Goal: Task Accomplishment & Management: Manage account settings

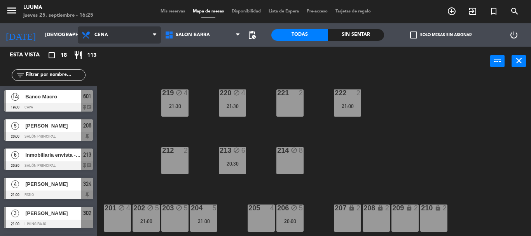
scroll to position [78, 0]
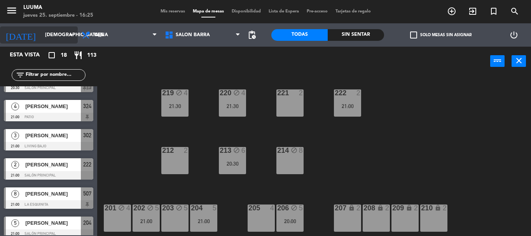
click at [41, 33] on input "[DEMOGRAPHIC_DATA][DATE]" at bounding box center [74, 34] width 66 height 13
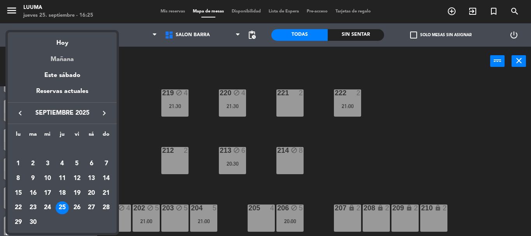
click at [52, 62] on div "Mañana" at bounding box center [62, 57] width 109 height 16
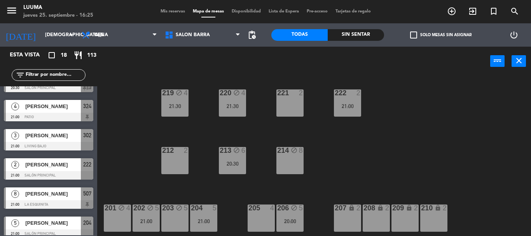
type input "[DATE]"
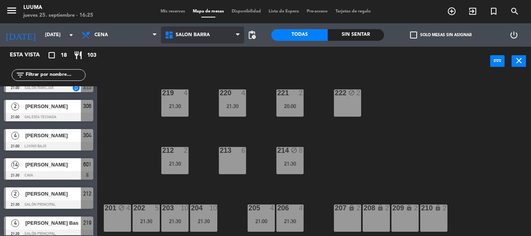
click at [195, 36] on span "Salon Barra" at bounding box center [193, 34] width 34 height 5
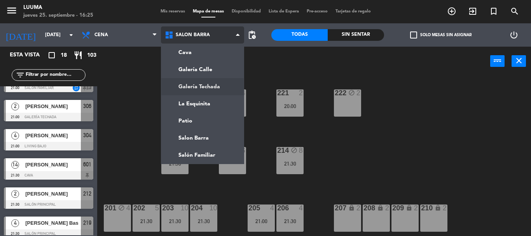
click at [200, 83] on ng-component "menu Luuma [DATE] 25. septiembre - 16:25 Mis reservas Mapa de mesas Disponibili…" at bounding box center [265, 118] width 531 height 236
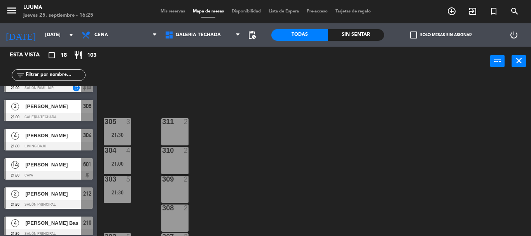
scroll to position [0, 0]
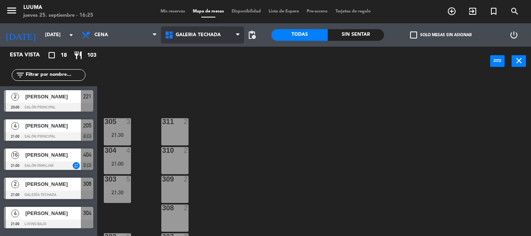
click at [195, 37] on span "Galería Techada" at bounding box center [198, 34] width 45 height 5
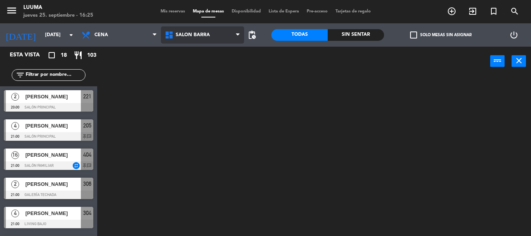
click at [200, 136] on ng-component "menu Luuma [DATE] 25. septiembre - 16:25 Mis reservas Mapa de mesas Disponibili…" at bounding box center [265, 118] width 531 height 236
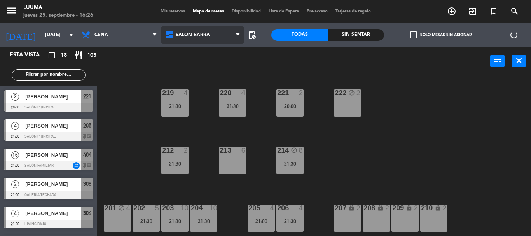
click at [209, 30] on span "Salon Barra" at bounding box center [202, 34] width 83 height 17
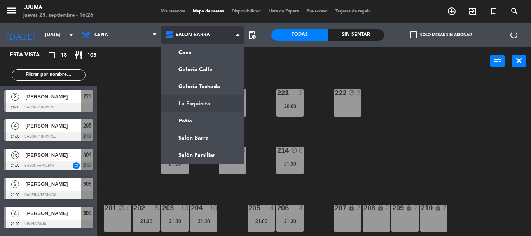
click at [210, 101] on ng-component "menu Luuma [DATE] 25. septiembre - 16:26 Mis reservas Mapa de mesas Disponibili…" at bounding box center [265, 118] width 531 height 236
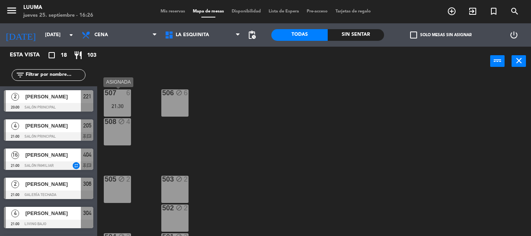
click at [126, 101] on div "507 6 21:30" at bounding box center [117, 102] width 27 height 27
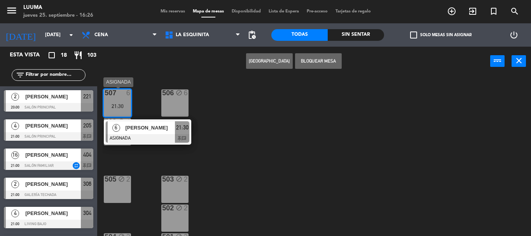
click at [157, 71] on div "Crear Reserva Bloquear Mesa power_input close" at bounding box center [293, 62] width 393 height 30
click at [196, 38] on span "La Esquinita" at bounding box center [202, 34] width 83 height 17
click at [174, 33] on icon at bounding box center [169, 34] width 11 height 9
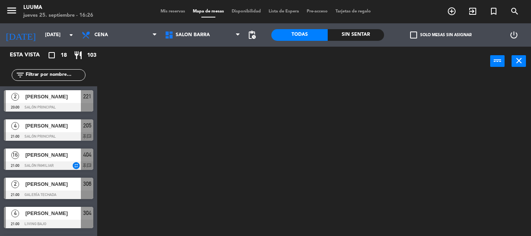
drag, startPoint x: 213, startPoint y: 136, endPoint x: 212, endPoint y: 131, distance: 5.5
click at [213, 136] on ng-component "menu Luuma [DATE] 25. septiembre - 16:26 Mis reservas Mapa de mesas Disponibili…" at bounding box center [265, 118] width 531 height 236
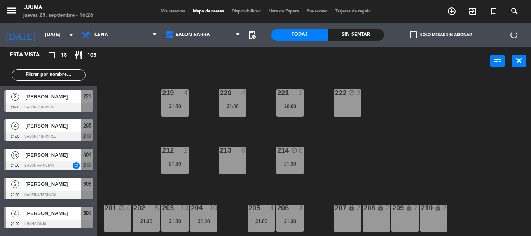
click at [238, 154] on div at bounding box center [232, 150] width 13 height 7
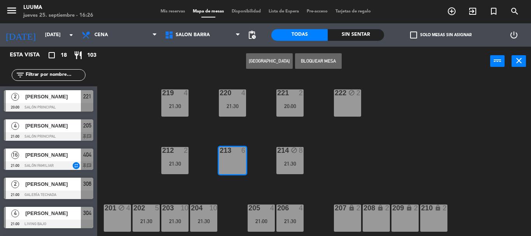
click at [267, 61] on button "[GEOGRAPHIC_DATA]" at bounding box center [269, 61] width 47 height 16
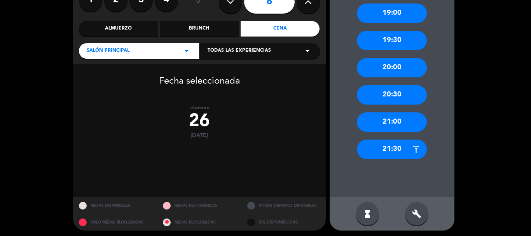
click at [397, 154] on div "21:30" at bounding box center [392, 148] width 70 height 19
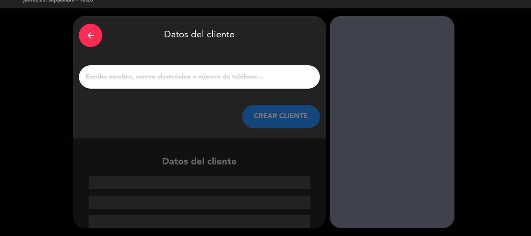
drag, startPoint x: 183, startPoint y: 84, endPoint x: 173, endPoint y: 85, distance: 10.2
click at [179, 85] on div at bounding box center [199, 76] width 241 height 23
paste input "[PERSON_NAME][GEOGRAPHIC_DATA]"
type input "[PERSON_NAME][GEOGRAPHIC_DATA]"
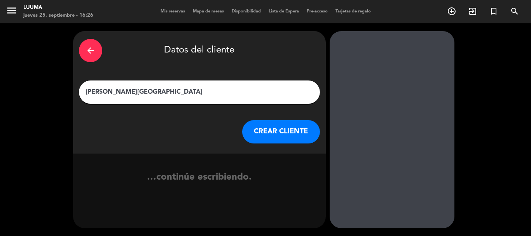
click at [274, 130] on button "CREAR CLIENTE" at bounding box center [281, 131] width 78 height 23
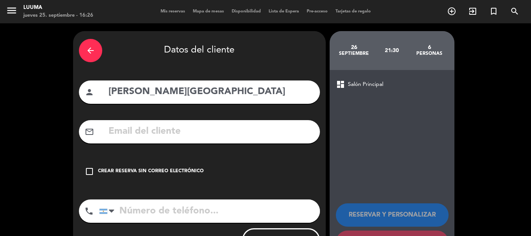
click at [146, 167] on div "Crear reserva sin correo electrónico" at bounding box center [151, 171] width 106 height 8
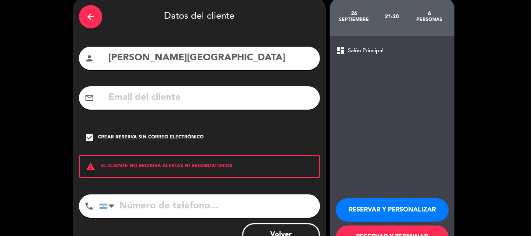
scroll to position [64, 0]
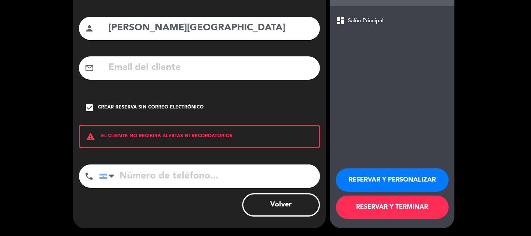
click at [397, 208] on button "RESERVAR Y TERMINAR" at bounding box center [392, 206] width 113 height 23
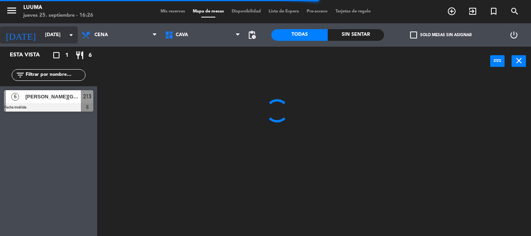
click at [41, 38] on input "[DATE]" at bounding box center [74, 34] width 66 height 13
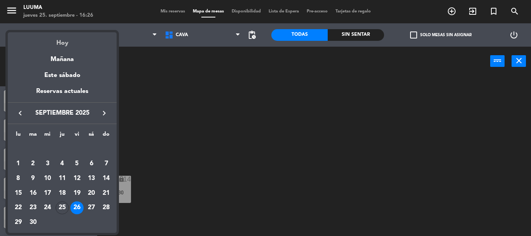
click at [58, 40] on div "Hoy" at bounding box center [62, 40] width 109 height 16
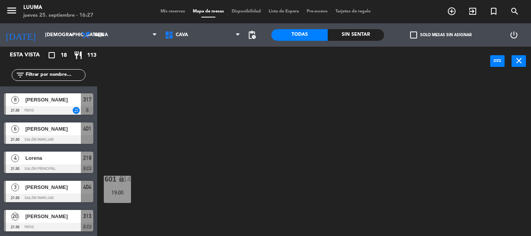
scroll to position [220, 0]
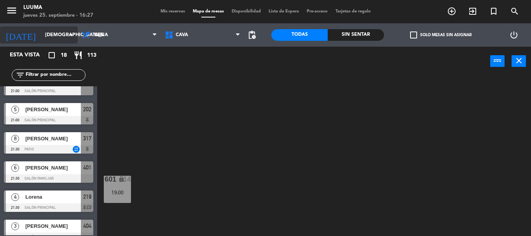
click at [49, 30] on input "[DEMOGRAPHIC_DATA][DATE]" at bounding box center [74, 34] width 66 height 13
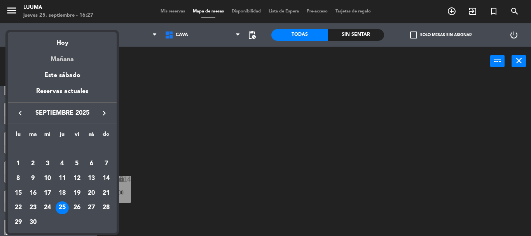
click at [68, 59] on div "Mañana" at bounding box center [62, 57] width 109 height 16
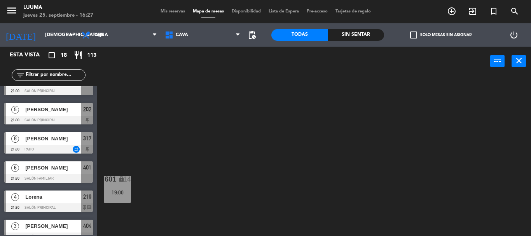
type input "[DATE]"
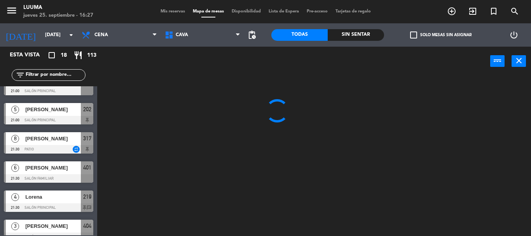
click at [171, 14] on span "Mis reservas" at bounding box center [173, 11] width 32 height 4
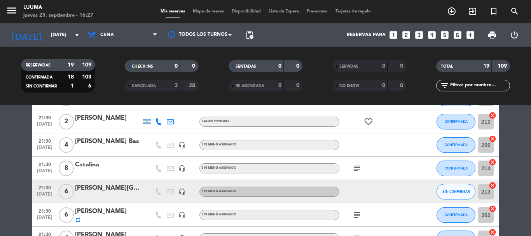
scroll to position [175, 0]
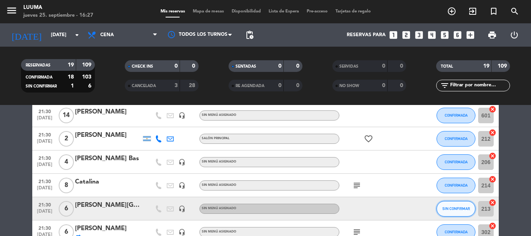
click at [451, 207] on span "SIN CONFIRMAR" at bounding box center [456, 208] width 28 height 4
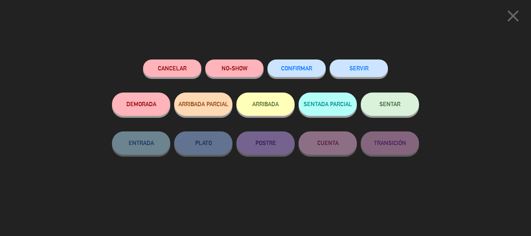
click at [299, 77] on div "CONFIRMAR" at bounding box center [296, 75] width 58 height 33
click at [299, 73] on button "CONFIRMAR" at bounding box center [296, 67] width 58 height 17
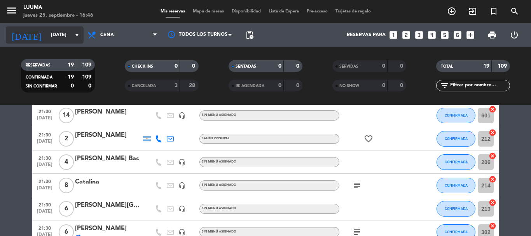
click at [47, 26] on div "[DATE] [DATE] arrow_drop_down" at bounding box center [45, 34] width 78 height 17
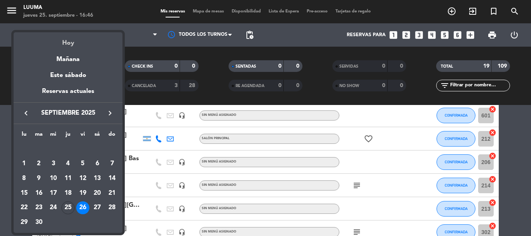
click at [73, 40] on div "Hoy" at bounding box center [68, 40] width 109 height 16
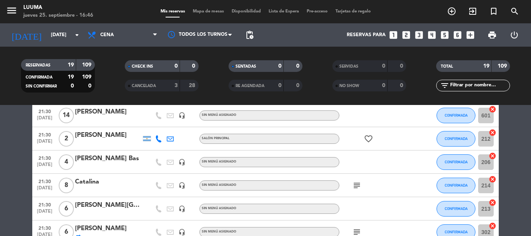
type input "[DEMOGRAPHIC_DATA][DATE]"
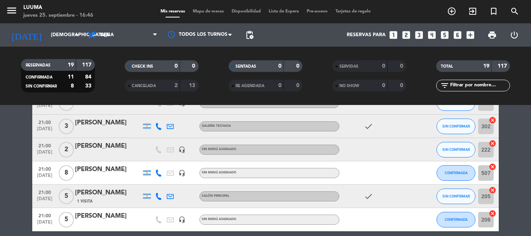
click at [211, 12] on span "Mapa de mesas" at bounding box center [208, 11] width 39 height 4
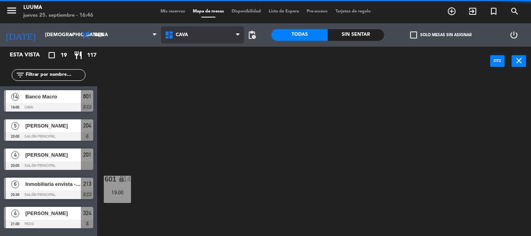
click at [175, 37] on icon at bounding box center [169, 34] width 11 height 9
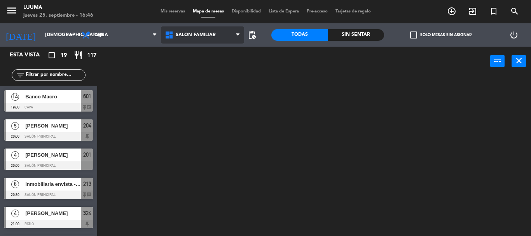
click at [214, 155] on ng-component "menu Luuma [DATE] 25. septiembre - 16:46 Mis reservas Mapa de mesas Disponibili…" at bounding box center [265, 118] width 531 height 236
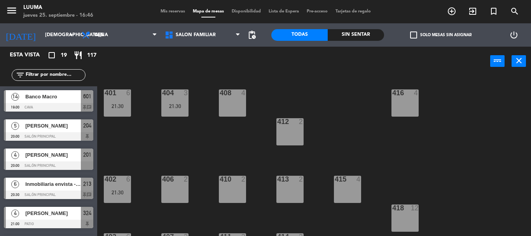
click at [225, 109] on div "408 4" at bounding box center [232, 102] width 27 height 27
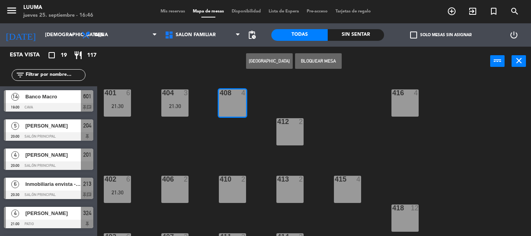
click at [260, 56] on button "[GEOGRAPHIC_DATA]" at bounding box center [269, 61] width 47 height 16
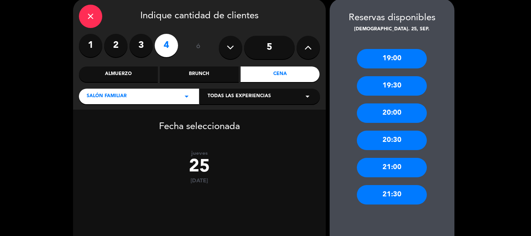
scroll to position [78, 0]
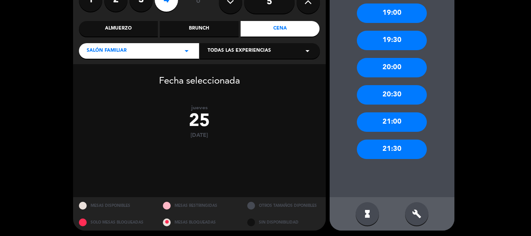
click at [387, 95] on div "20:30" at bounding box center [392, 94] width 70 height 19
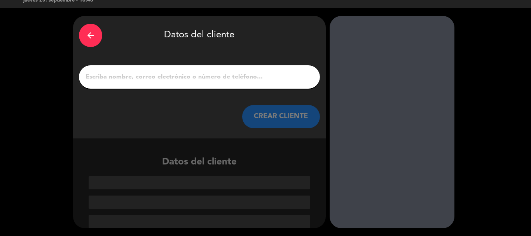
click at [228, 74] on input "1" at bounding box center [199, 76] width 229 height 11
paste input "[PERSON_NAME]"
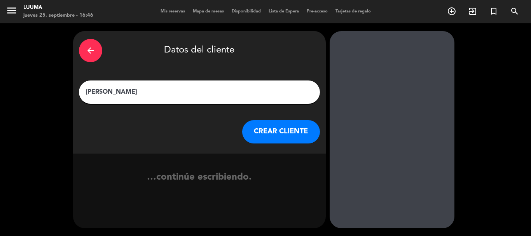
type input "[PERSON_NAME]"
click at [260, 124] on button "CREAR CLIENTE" at bounding box center [281, 131] width 78 height 23
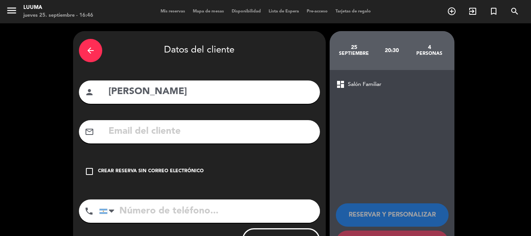
click at [131, 163] on div "check_box_outline_blank Crear reserva sin correo electrónico" at bounding box center [199, 171] width 241 height 23
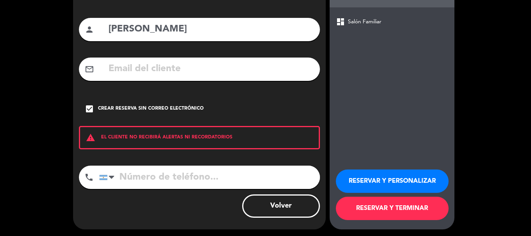
scroll to position [64, 0]
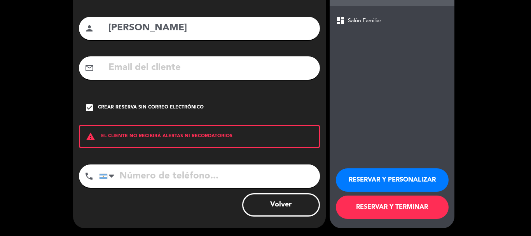
click at [396, 211] on button "RESERVAR Y TERMINAR" at bounding box center [392, 206] width 113 height 23
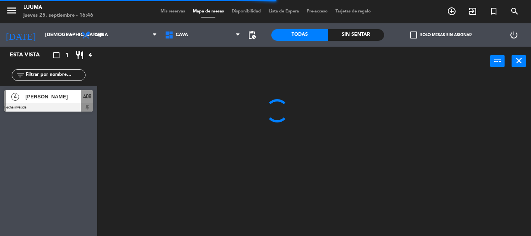
click at [171, 14] on span "Mis reservas" at bounding box center [173, 11] width 32 height 4
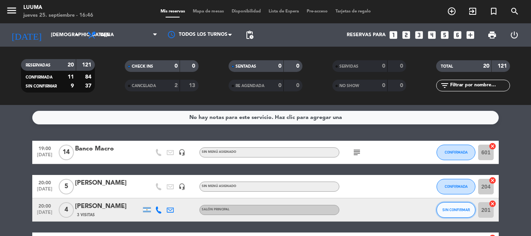
click at [455, 211] on span "SIN CONFIRMAR" at bounding box center [456, 209] width 28 height 4
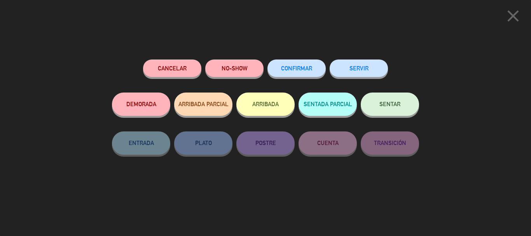
click at [310, 69] on span "CONFIRMAR" at bounding box center [296, 68] width 31 height 7
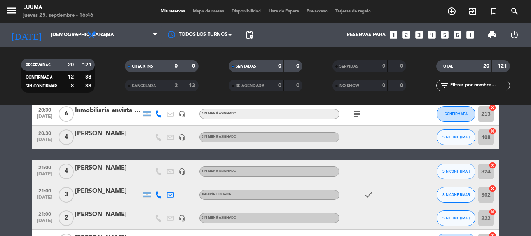
scroll to position [117, 0]
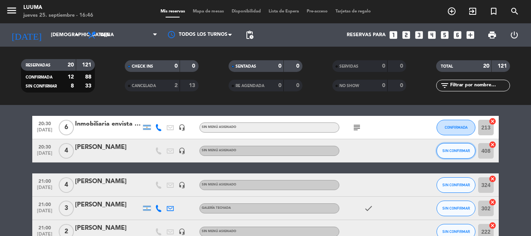
click at [441, 147] on button "SIN CONFIRMAR" at bounding box center [455, 151] width 39 height 16
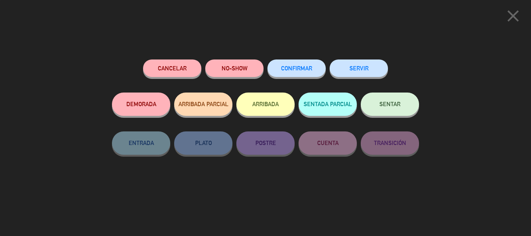
click at [300, 73] on button "CONFIRMAR" at bounding box center [296, 67] width 58 height 17
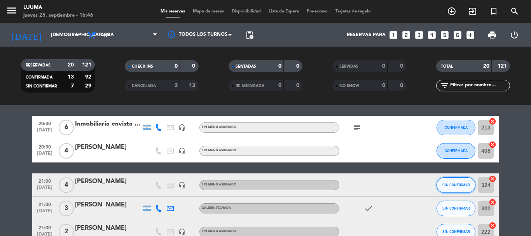
click at [460, 187] on button "SIN CONFIRMAR" at bounding box center [455, 185] width 39 height 16
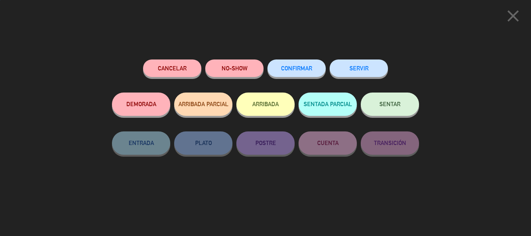
click at [301, 70] on span "CONFIRMAR" at bounding box center [296, 68] width 31 height 7
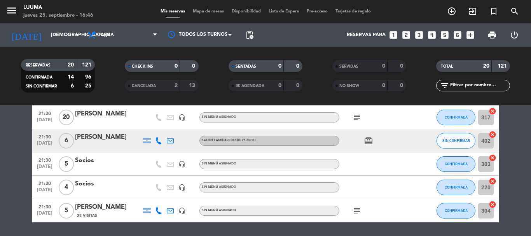
scroll to position [415, 0]
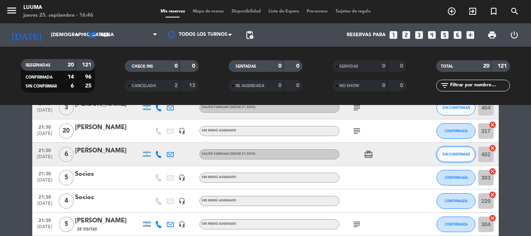
click at [457, 157] on button "SIN CONFIRMAR" at bounding box center [455, 154] width 39 height 16
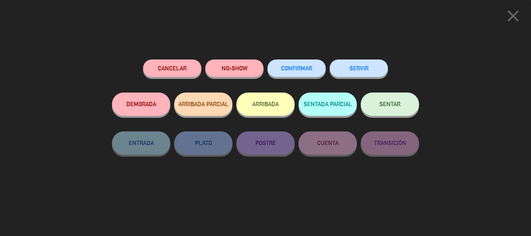
click at [291, 63] on button "CONFIRMAR" at bounding box center [296, 67] width 58 height 17
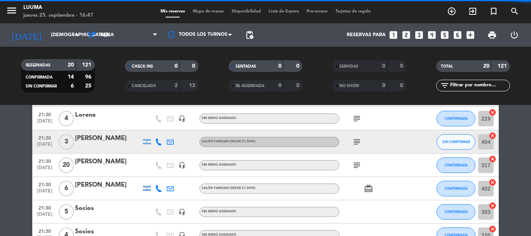
scroll to position [376, 0]
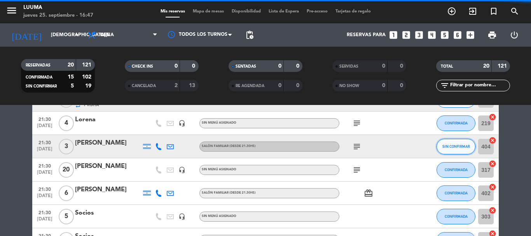
click at [466, 148] on span "SIN CONFIRMAR" at bounding box center [456, 146] width 28 height 4
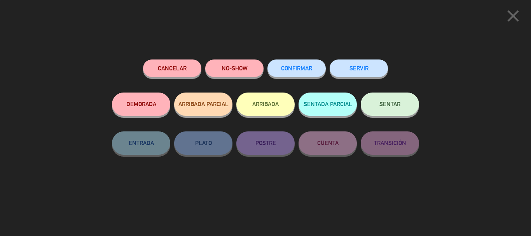
click at [295, 61] on button "CONFIRMAR" at bounding box center [296, 67] width 58 height 17
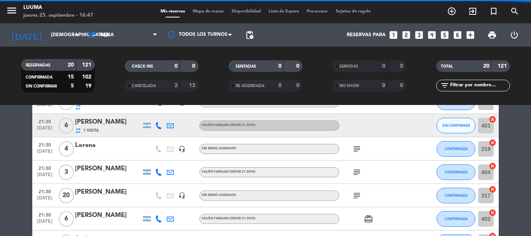
scroll to position [337, 0]
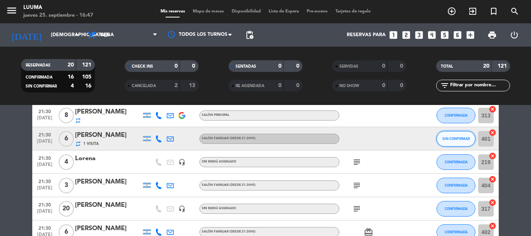
click at [443, 136] on button "SIN CONFIRMAR" at bounding box center [455, 139] width 39 height 16
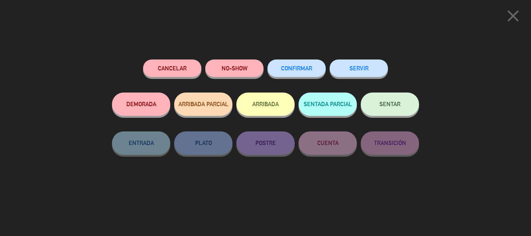
click at [306, 65] on button "CONFIRMAR" at bounding box center [296, 67] width 58 height 17
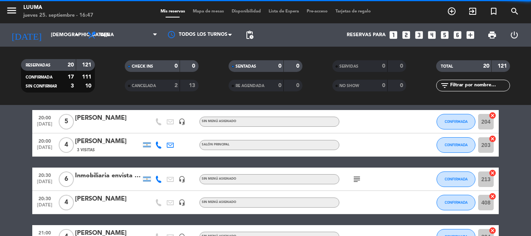
scroll to position [181, 0]
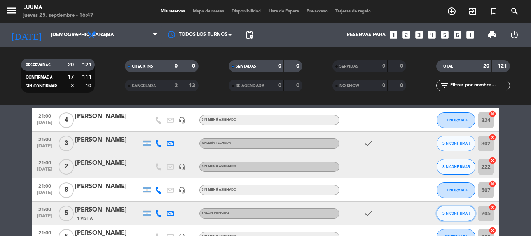
click at [462, 214] on span "SIN CONFIRMAR" at bounding box center [456, 213] width 28 height 4
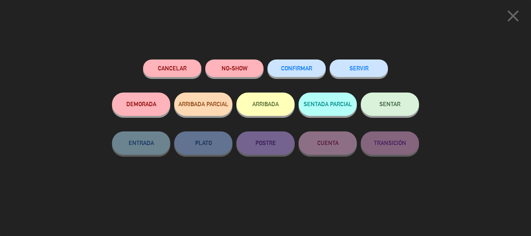
click at [298, 64] on button "CONFIRMAR" at bounding box center [296, 67] width 58 height 17
click at [298, 61] on button "CONFIRMAR" at bounding box center [296, 67] width 58 height 17
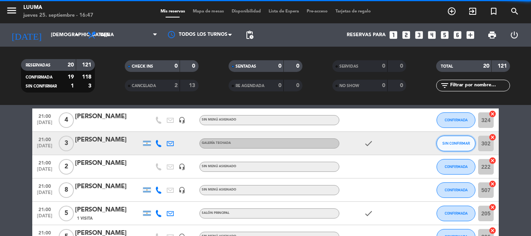
click at [462, 148] on button "SIN CONFIRMAR" at bounding box center [455, 144] width 39 height 16
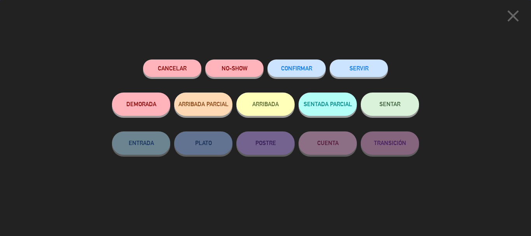
click at [294, 68] on span "CONFIRMAR" at bounding box center [296, 68] width 31 height 7
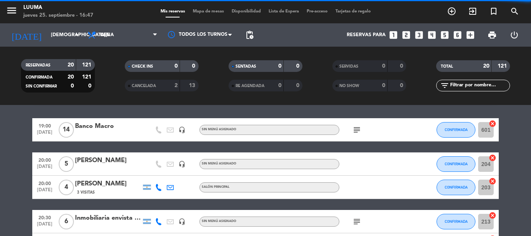
scroll to position [0, 0]
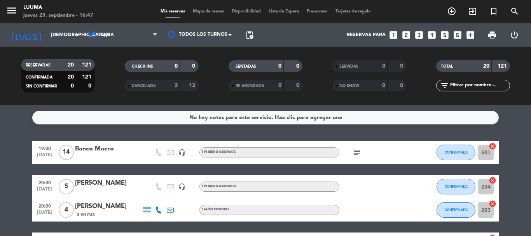
click at [208, 9] on span "Mapa de mesas" at bounding box center [208, 11] width 39 height 4
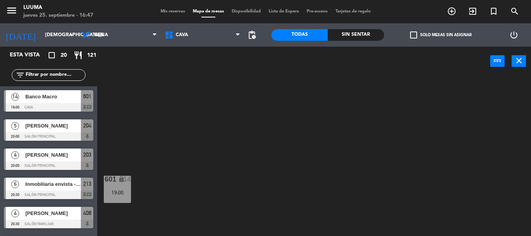
click at [49, 104] on div at bounding box center [48, 107] width 89 height 9
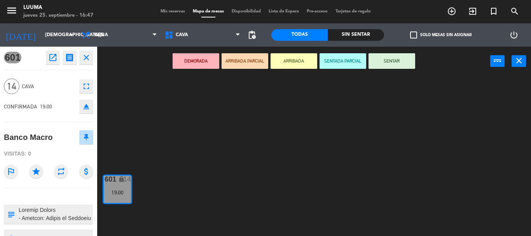
click at [172, 14] on div "Mis reservas Mapa de mesas Disponibilidad Lista de Espera Pre-acceso Tarjetas d…" at bounding box center [266, 11] width 218 height 7
click at [171, 12] on span "Mis reservas" at bounding box center [173, 11] width 32 height 4
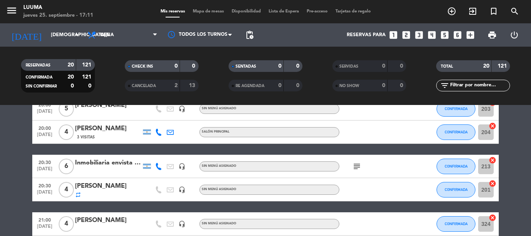
scroll to position [117, 0]
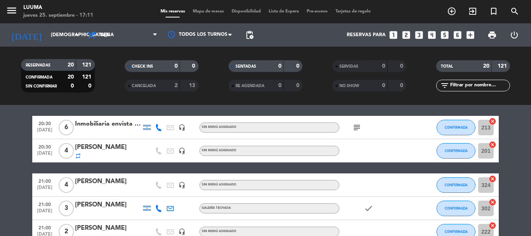
click at [78, 159] on icon "repeat" at bounding box center [78, 156] width 6 height 6
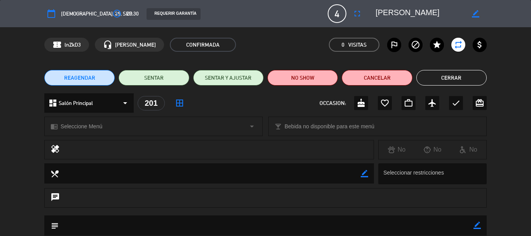
click at [477, 77] on button "Cerrar" at bounding box center [451, 78] width 70 height 16
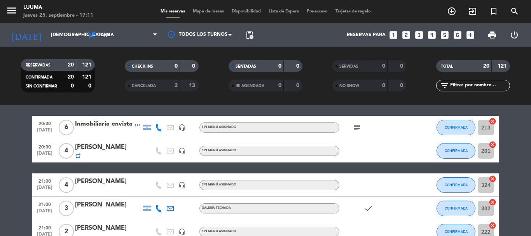
click at [383, 155] on div at bounding box center [374, 150] width 70 height 23
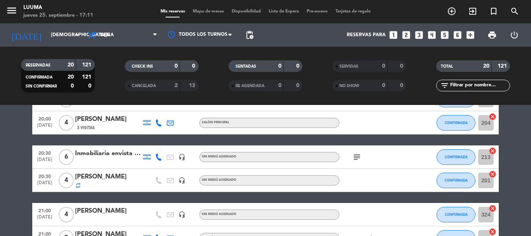
scroll to position [65, 0]
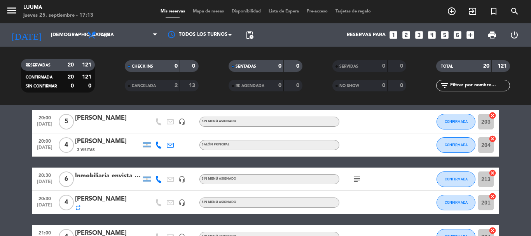
click at [199, 12] on span "Mapa de mesas" at bounding box center [208, 11] width 39 height 4
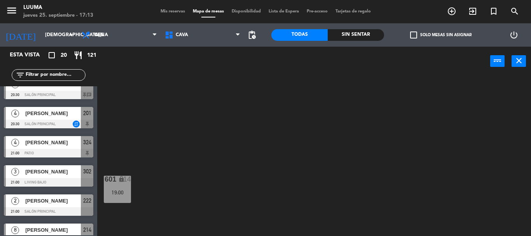
scroll to position [78, 0]
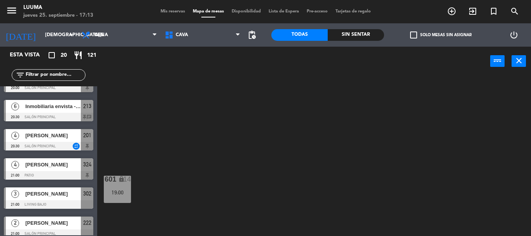
click at [52, 139] on span "[PERSON_NAME]" at bounding box center [53, 135] width 56 height 8
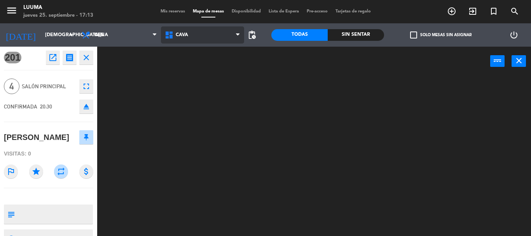
click at [176, 30] on span "Cava" at bounding box center [202, 34] width 83 height 17
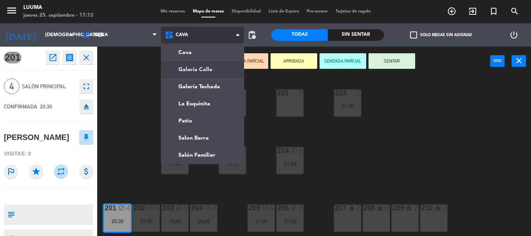
click at [187, 71] on ng-component "menu Luuma [DATE] 25. septiembre - 17:13 Mis reservas Mapa de mesas Disponibili…" at bounding box center [265, 118] width 531 height 236
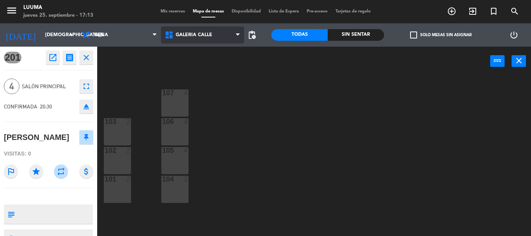
click at [216, 39] on span "Galería Calle" at bounding box center [202, 34] width 83 height 17
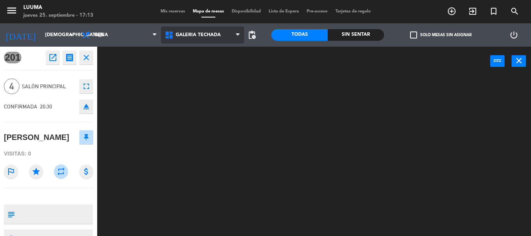
click at [202, 83] on ng-component "menu Luuma [DATE] 25. septiembre - 17:13 Mis reservas Mapa de mesas Disponibili…" at bounding box center [265, 118] width 531 height 236
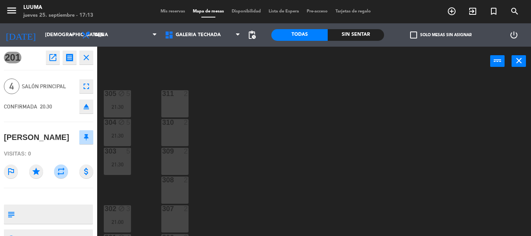
scroll to position [0, 0]
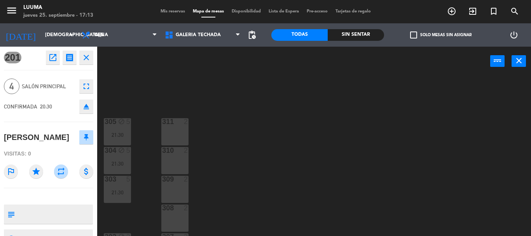
drag, startPoint x: 170, startPoint y: 126, endPoint x: 170, endPoint y: 142, distance: 16.3
click at [166, 132] on div "311 2" at bounding box center [174, 131] width 27 height 27
click at [169, 122] on div at bounding box center [174, 121] width 13 height 7
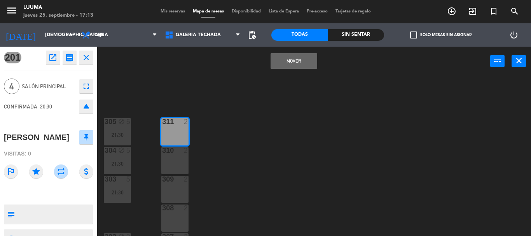
click at [169, 123] on div at bounding box center [174, 121] width 13 height 7
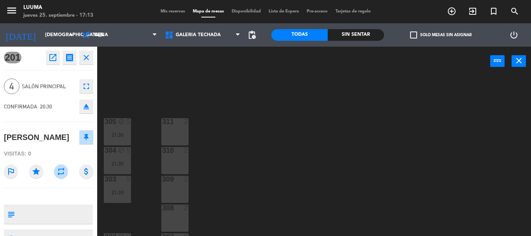
click at [179, 125] on div at bounding box center [174, 121] width 13 height 7
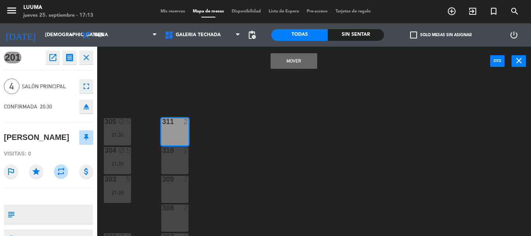
click at [181, 154] on div at bounding box center [174, 150] width 13 height 7
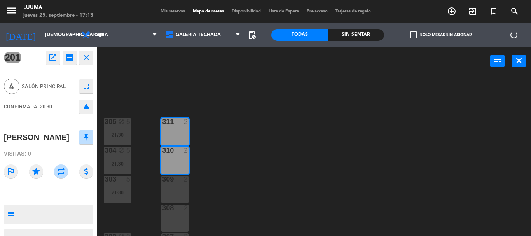
click at [176, 145] on div "311 2" at bounding box center [174, 131] width 27 height 27
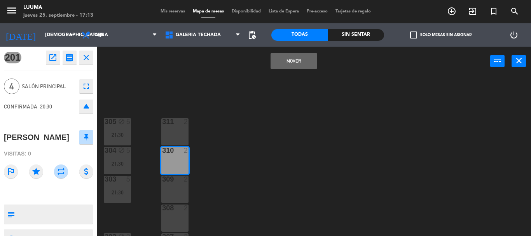
click at [179, 134] on div "311 2" at bounding box center [174, 131] width 27 height 27
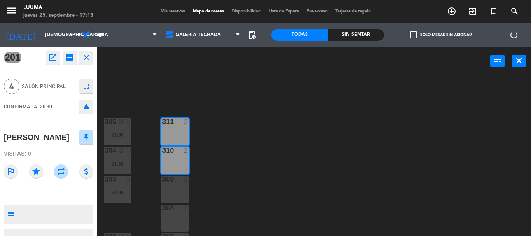
click at [178, 159] on div "310 2" at bounding box center [174, 160] width 27 height 27
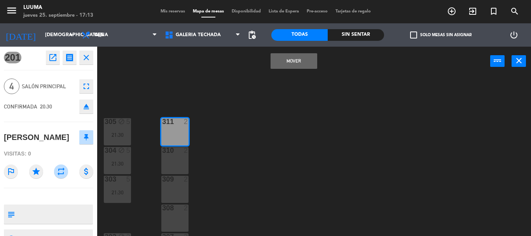
click at [304, 64] on button "Mover" at bounding box center [293, 61] width 47 height 16
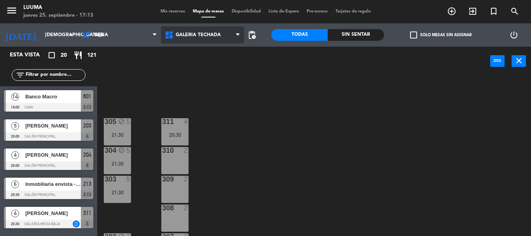
click at [193, 32] on span "Galería Techada" at bounding box center [202, 34] width 83 height 17
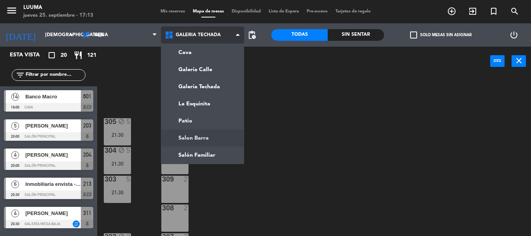
click at [202, 135] on ng-component "menu Luuma [DATE] 25. septiembre - 17:13 Mis reservas Mapa de mesas Disponibili…" at bounding box center [265, 118] width 531 height 236
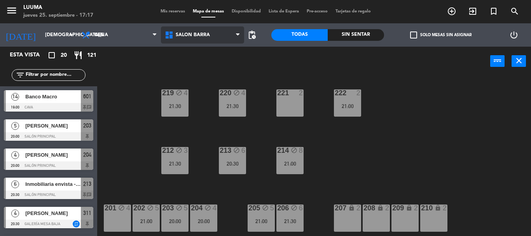
click at [199, 37] on span "Salon Barra" at bounding box center [193, 34] width 34 height 5
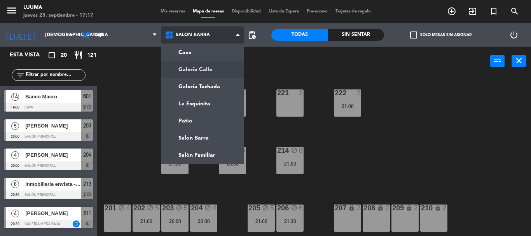
click at [211, 70] on ng-component "menu Luuma [DATE] 25. septiembre - 17:17 Mis reservas Mapa de mesas Disponibili…" at bounding box center [265, 118] width 531 height 236
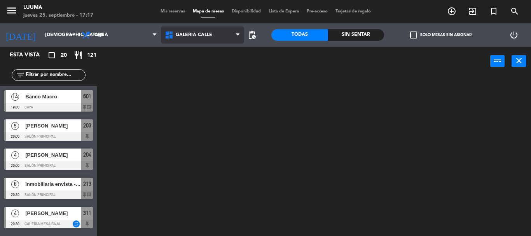
click at [205, 42] on span "Galería Calle" at bounding box center [202, 34] width 83 height 17
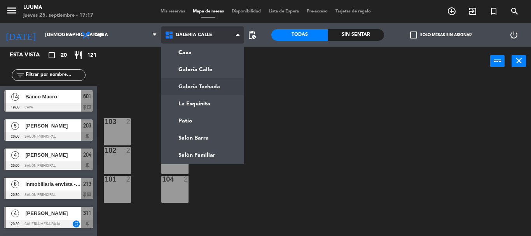
click at [203, 85] on ng-component "menu Luuma [DATE] 25. septiembre - 17:17 Mis reservas Mapa de mesas Disponibili…" at bounding box center [265, 118] width 531 height 236
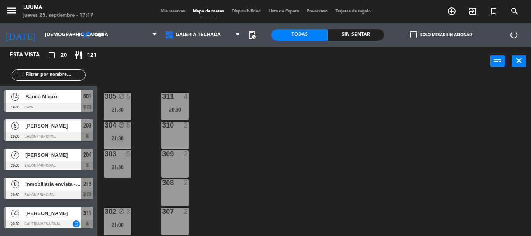
scroll to position [39, 0]
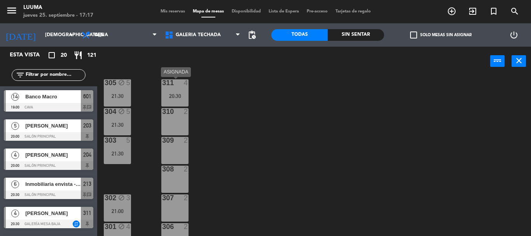
click at [167, 94] on div "20:30" at bounding box center [174, 95] width 27 height 5
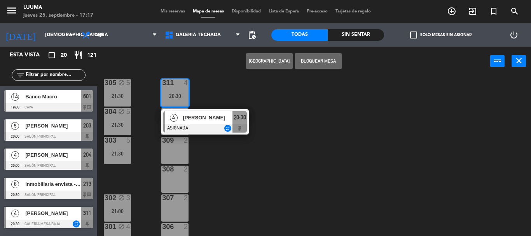
click at [265, 172] on div "305 block 5 21:30 311 4 20:30 4 [PERSON_NAME] ASIGNADA repeat 20:30 304 block 5…" at bounding box center [317, 156] width 428 height 160
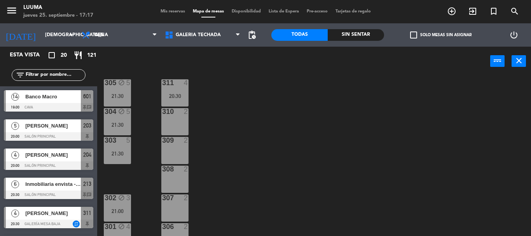
click at [183, 128] on div "310 2" at bounding box center [174, 121] width 27 height 27
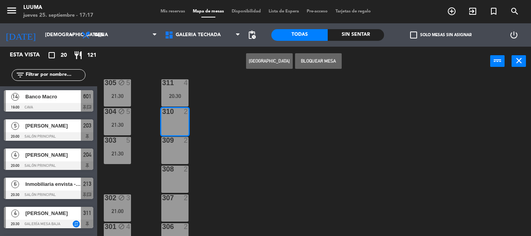
click at [216, 152] on div "305 block 5 21:30 311 4 20:30 304 block 5 21:30 310 2 303 5 21:30 309 2 308 2 3…" at bounding box center [317, 156] width 428 height 160
